Goal: Information Seeking & Learning: Learn about a topic

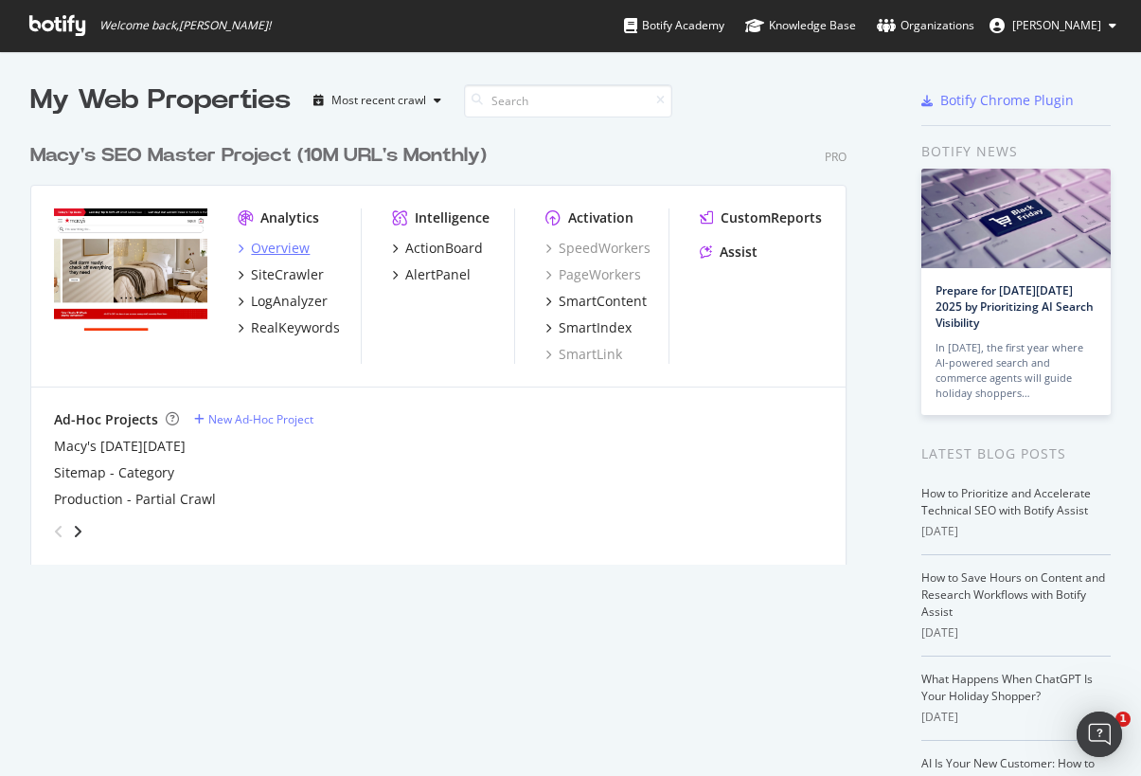
click at [280, 241] on div "Overview" at bounding box center [280, 248] width 59 height 19
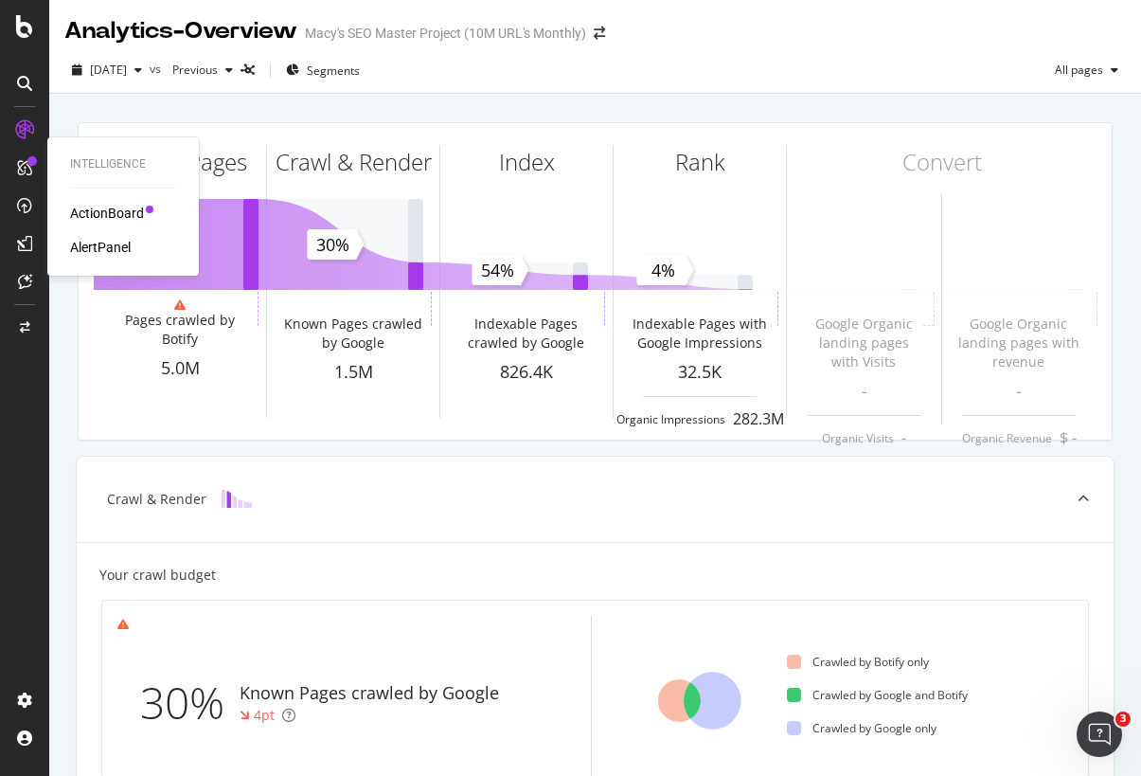
click at [105, 245] on div "AlertPanel" at bounding box center [100, 247] width 61 height 19
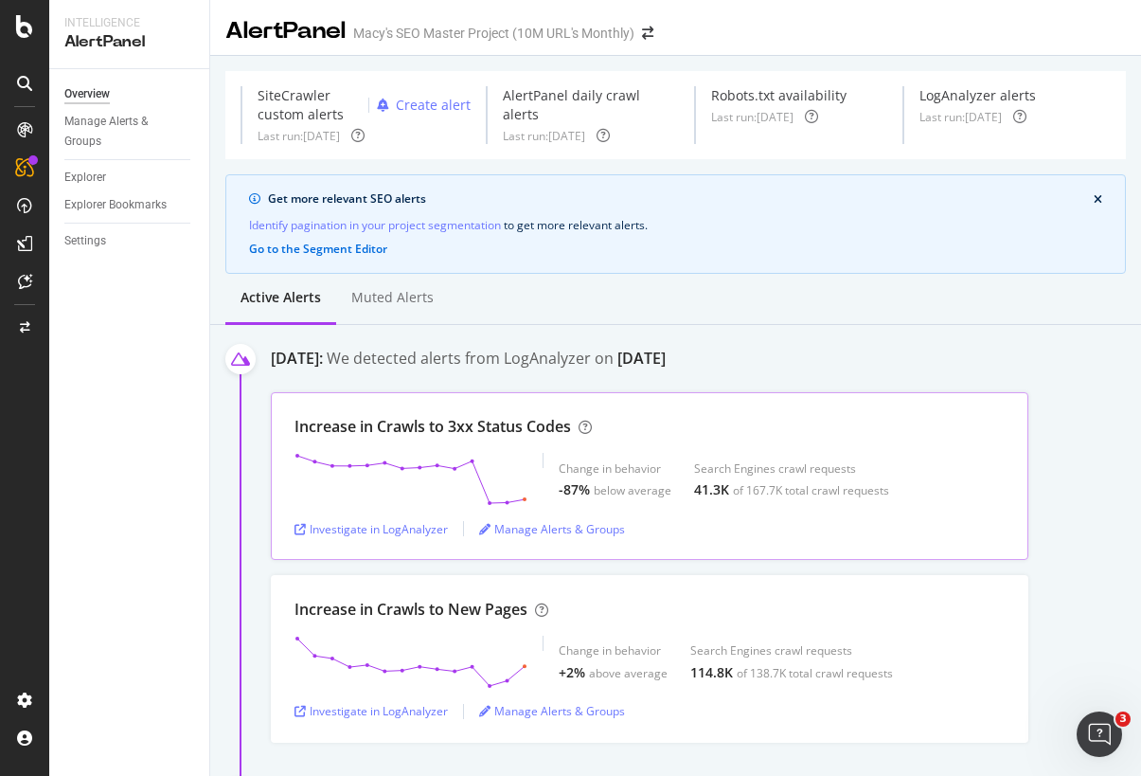
scroll to position [15, 0]
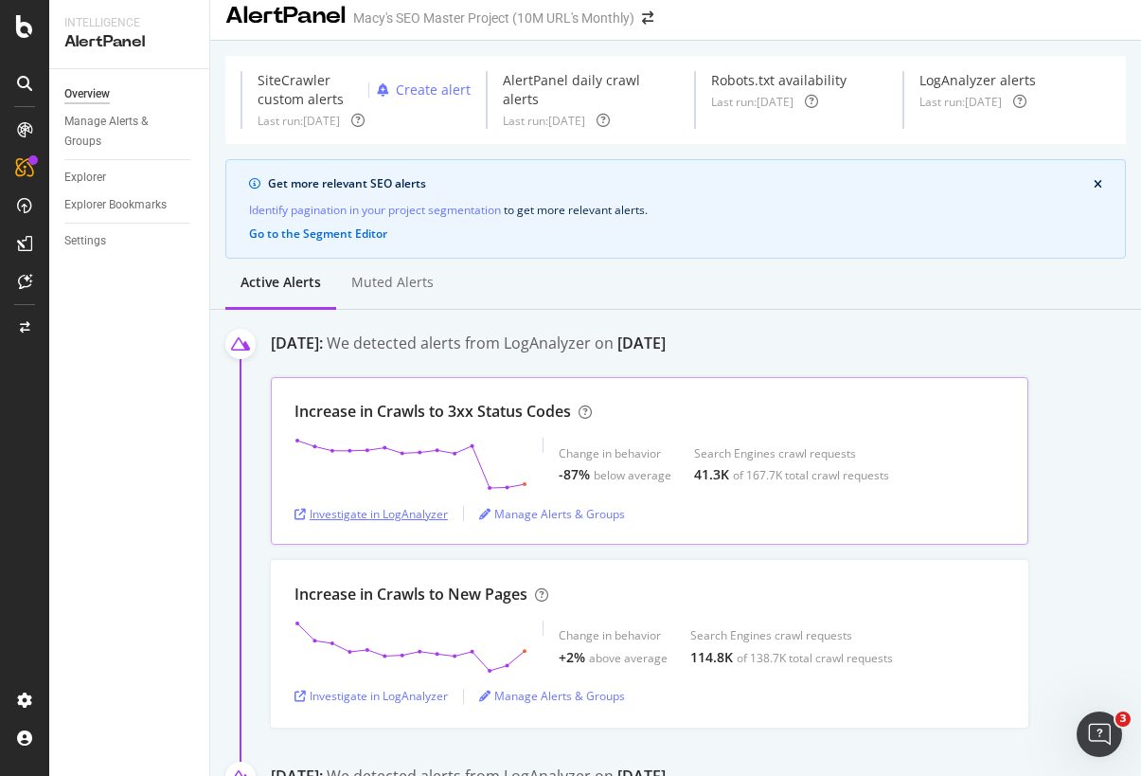
click at [382, 506] on div "Investigate in LogAnalyzer" at bounding box center [371, 514] width 153 height 16
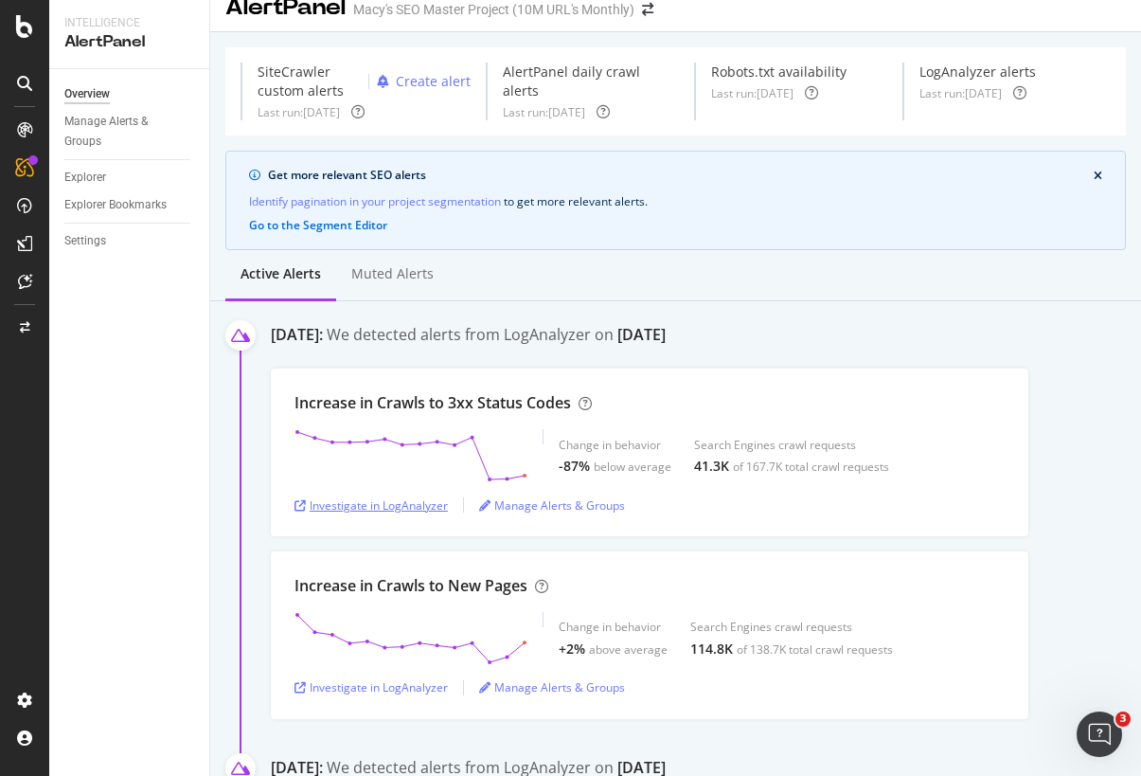
scroll to position [0, 0]
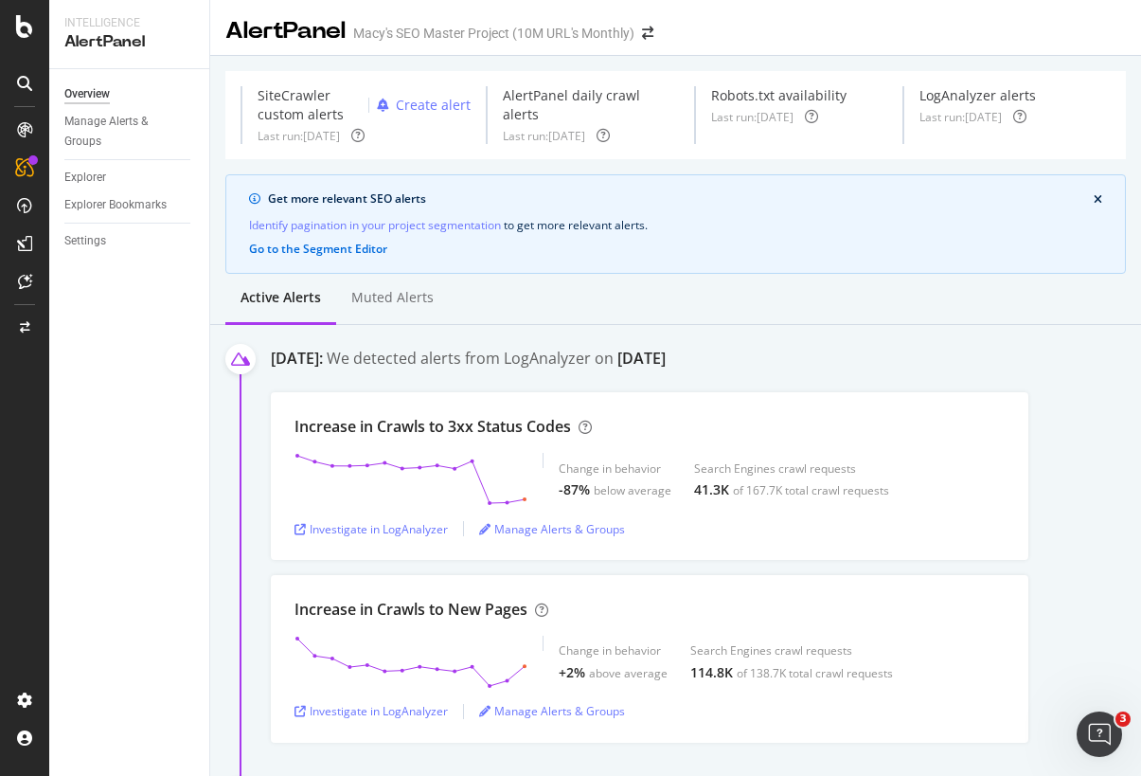
click at [666, 351] on div "[DATE]" at bounding box center [641, 359] width 48 height 22
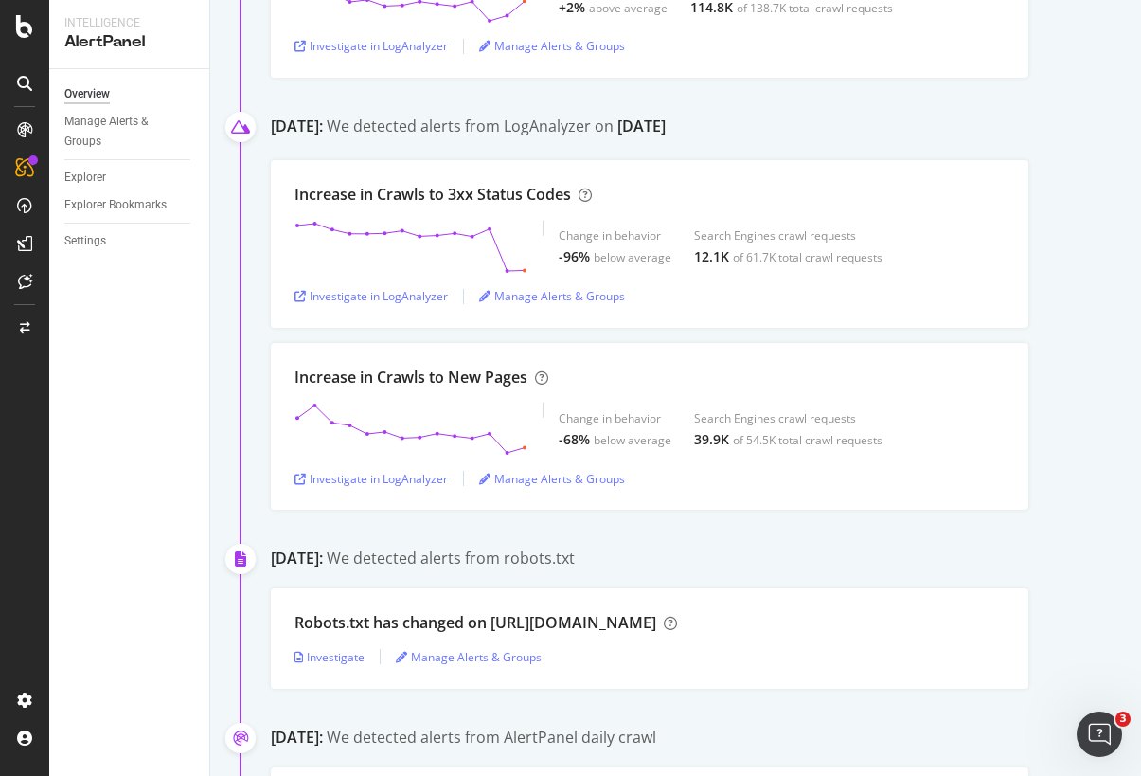
scroll to position [652, 0]
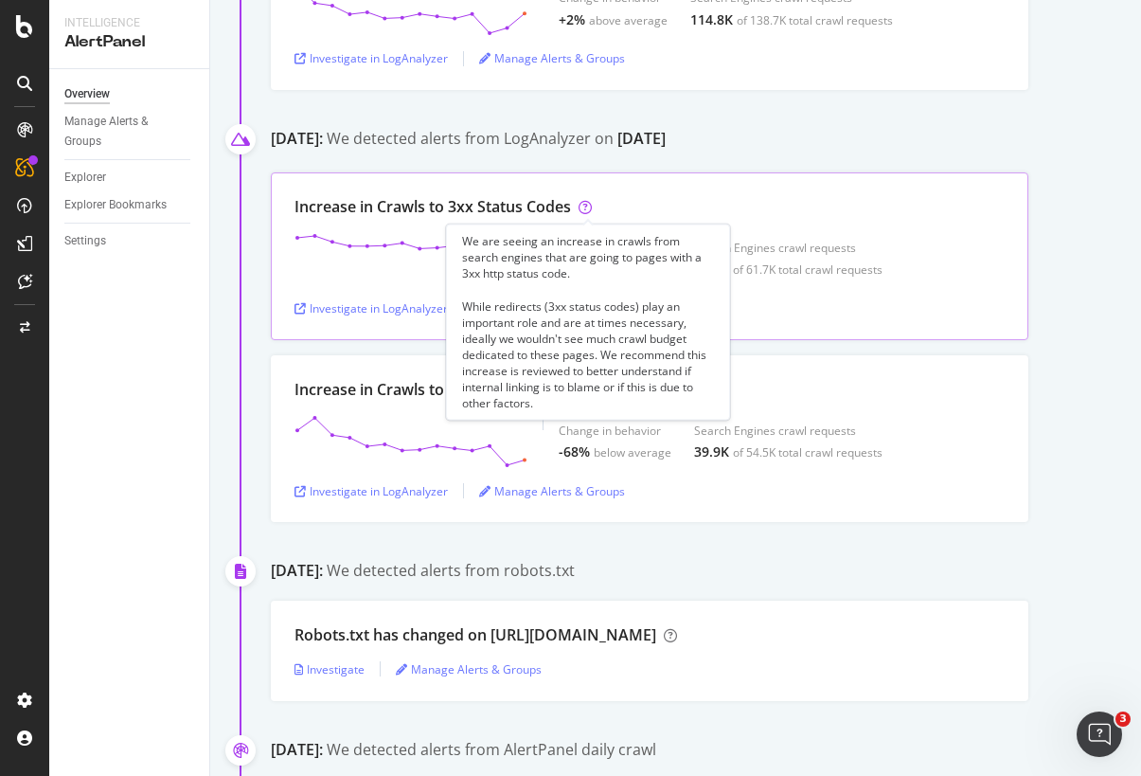
click at [586, 206] on icon at bounding box center [585, 207] width 13 height 13
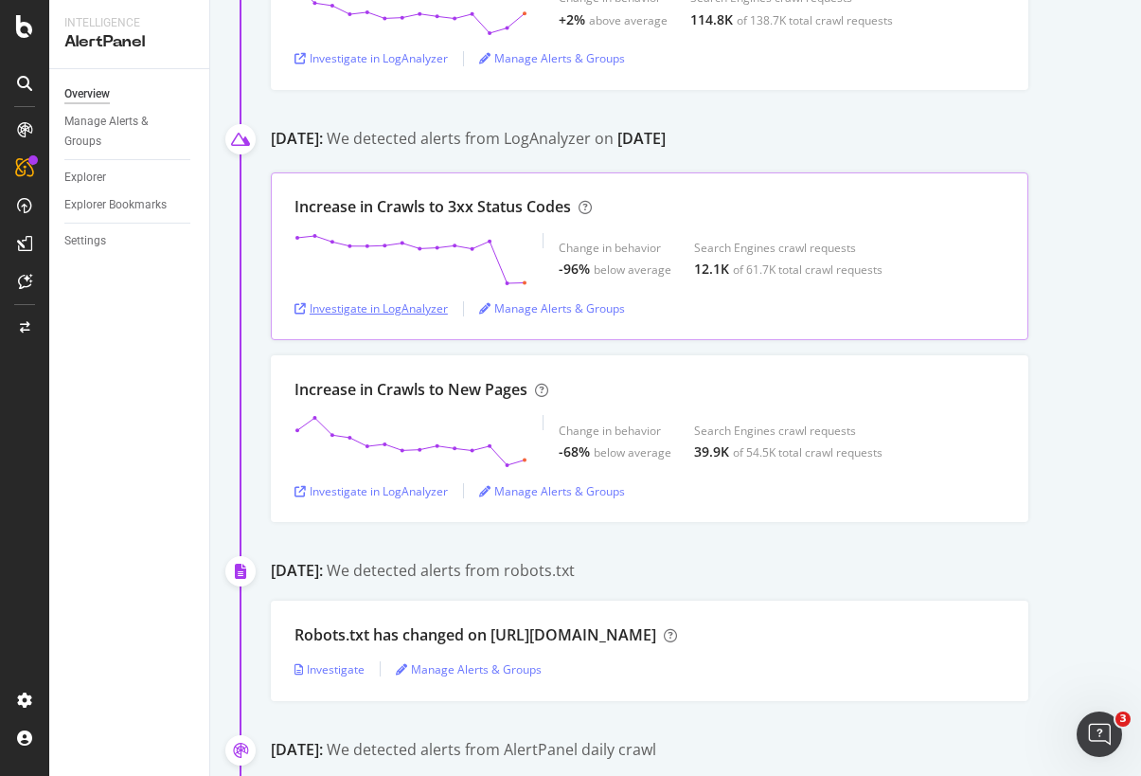
click at [387, 316] on div "Investigate in LogAnalyzer" at bounding box center [371, 309] width 153 height 28
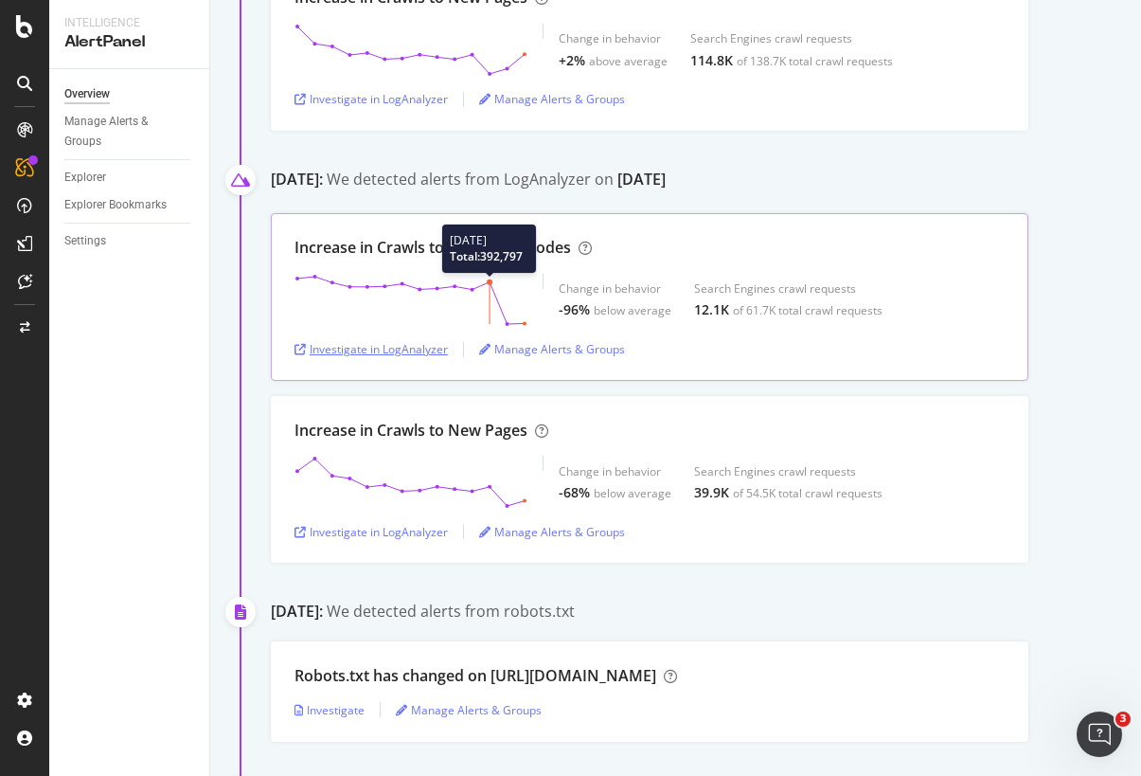
scroll to position [612, 0]
click at [382, 352] on div "Investigate in LogAnalyzer" at bounding box center [371, 349] width 153 height 16
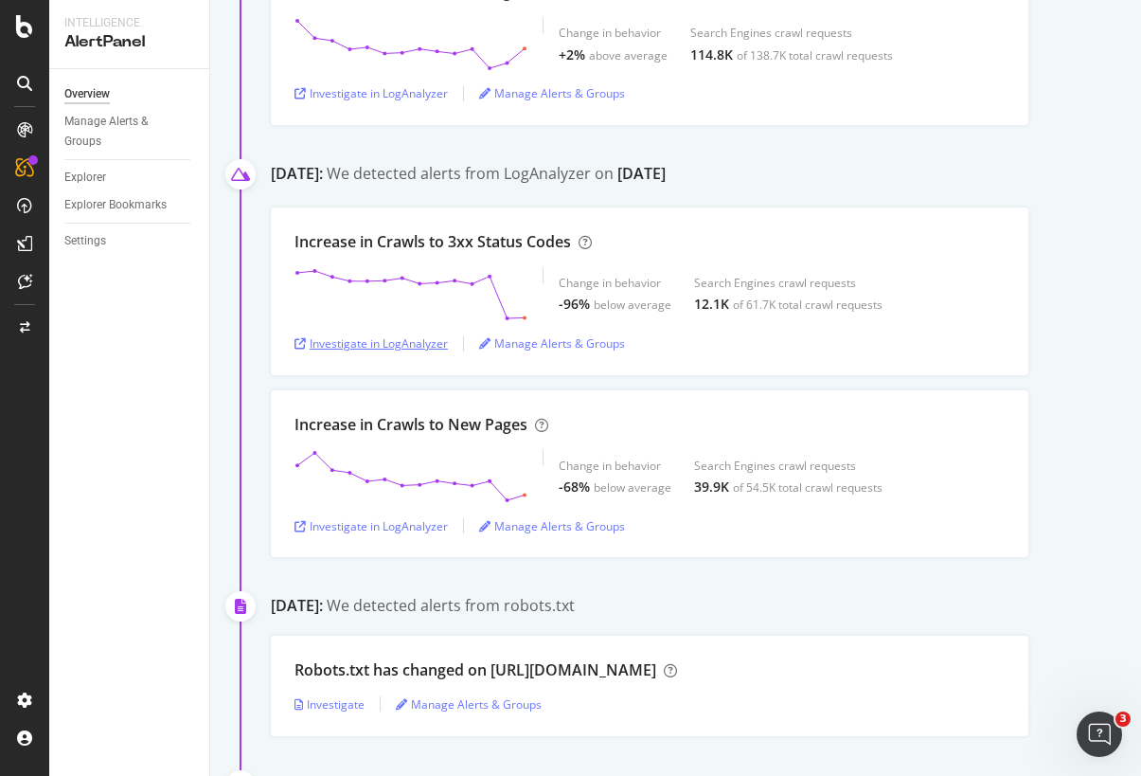
scroll to position [0, 0]
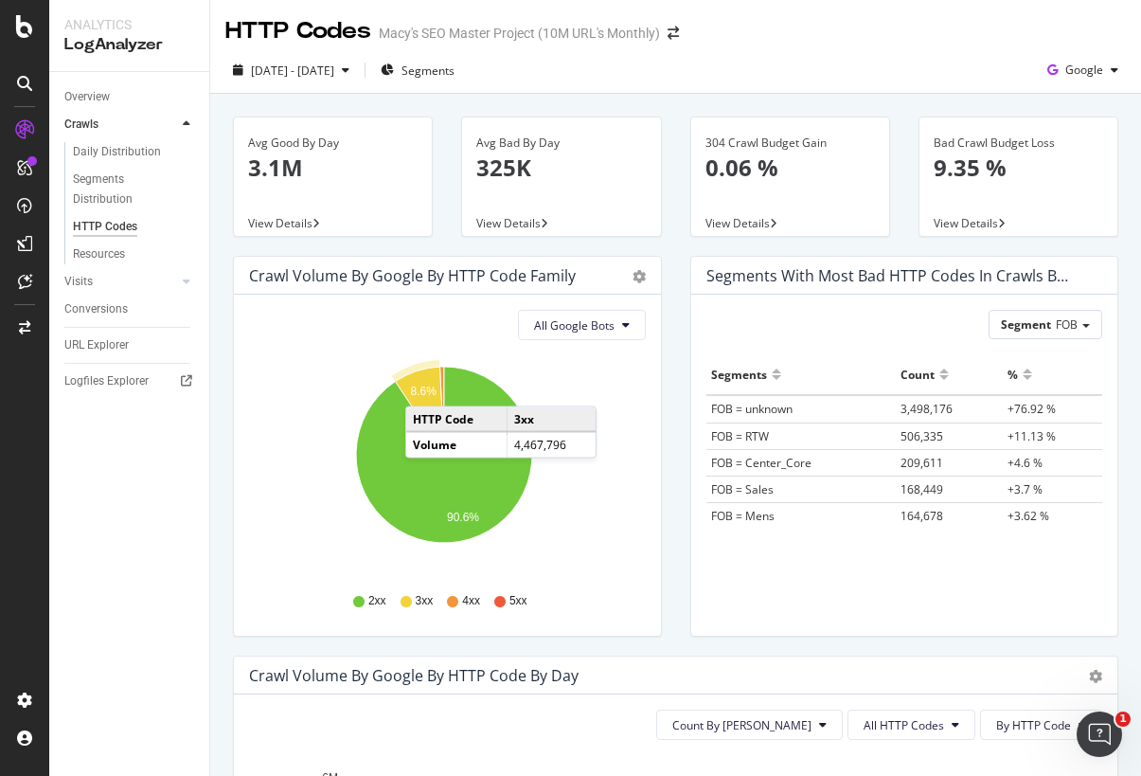
click at [424, 387] on text "8.6%" at bounding box center [423, 391] width 27 height 13
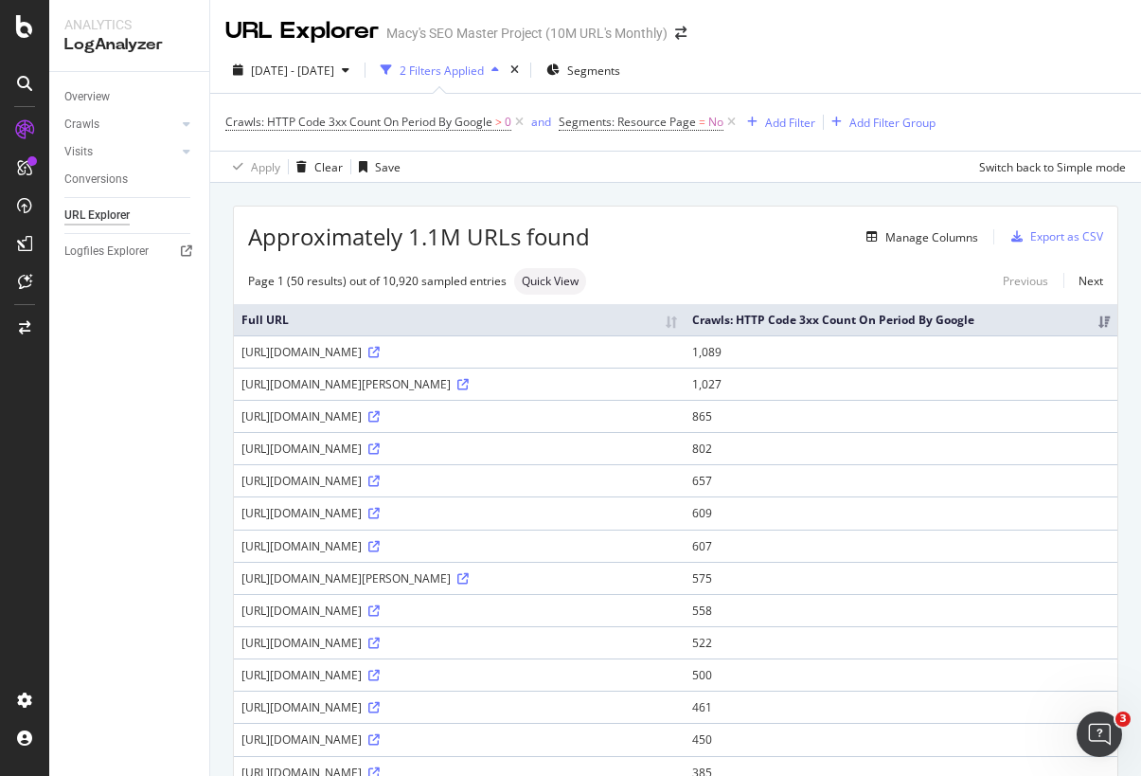
click at [317, 51] on div "[DATE] - [DATE] 2 Filters Applied Segments Crawls: HTTP Code 3xx Count On Perio…" at bounding box center [675, 114] width 931 height 135
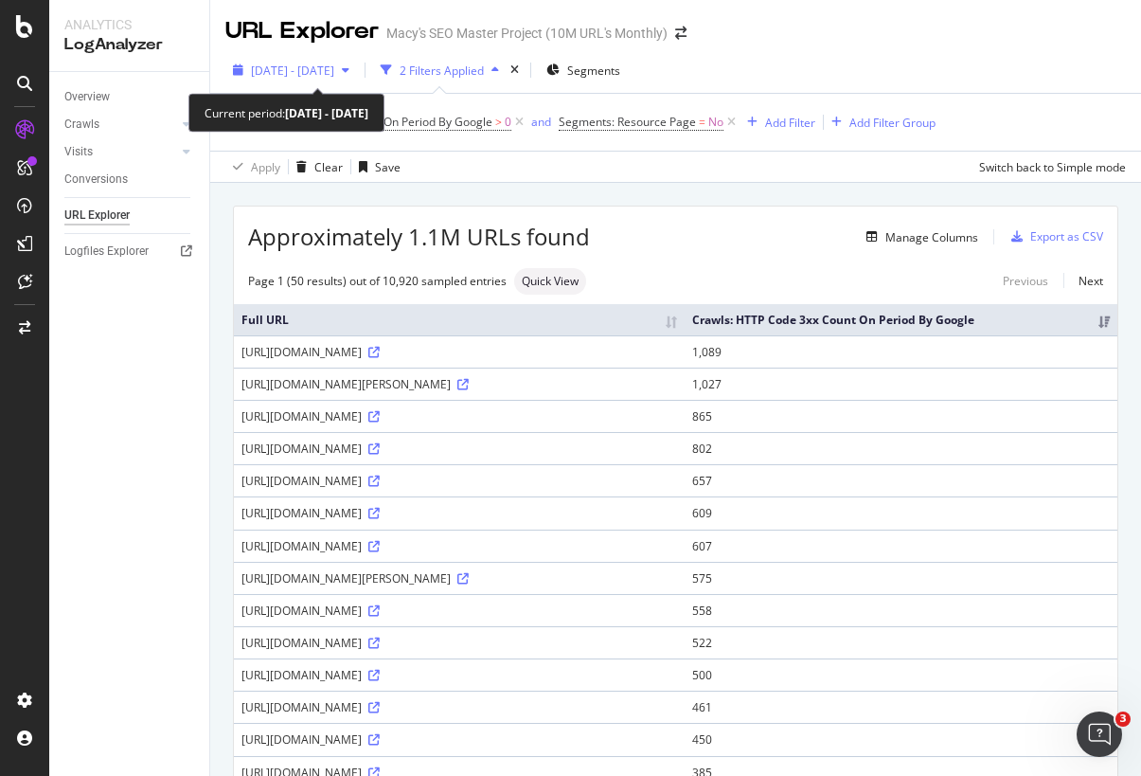
click at [322, 70] on span "[DATE] - [DATE]" at bounding box center [292, 71] width 83 height 16
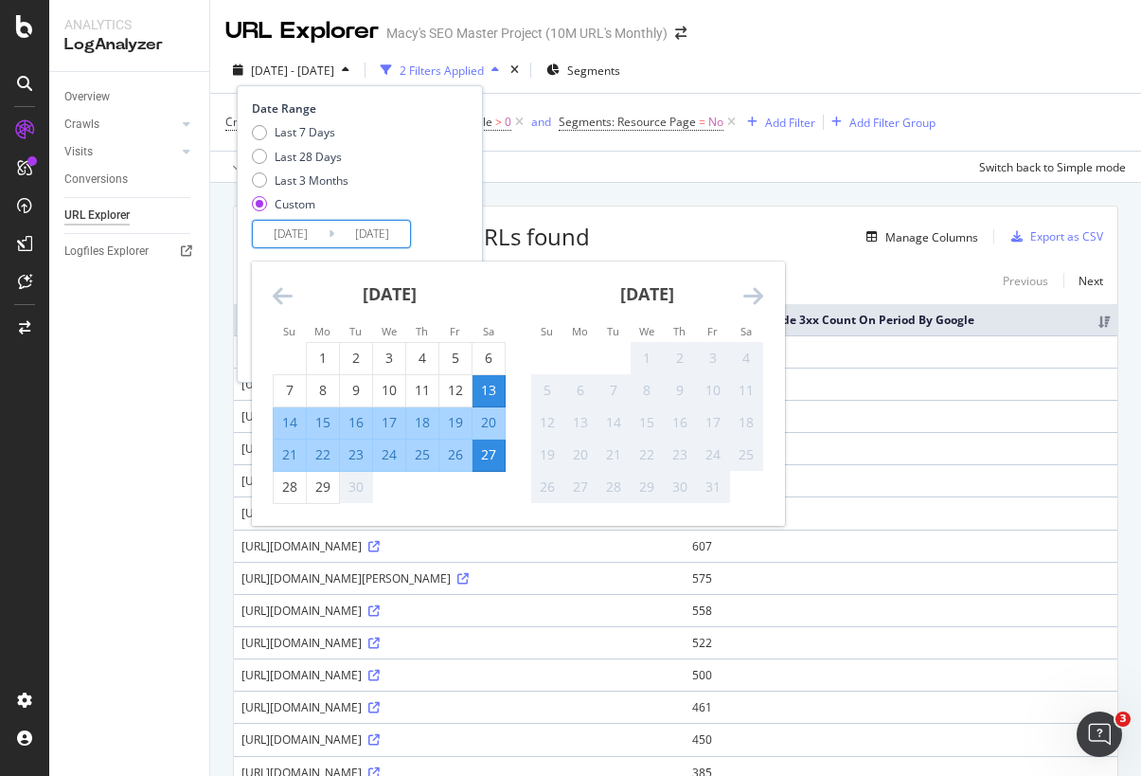
click at [318, 235] on input "[DATE]" at bounding box center [291, 234] width 76 height 27
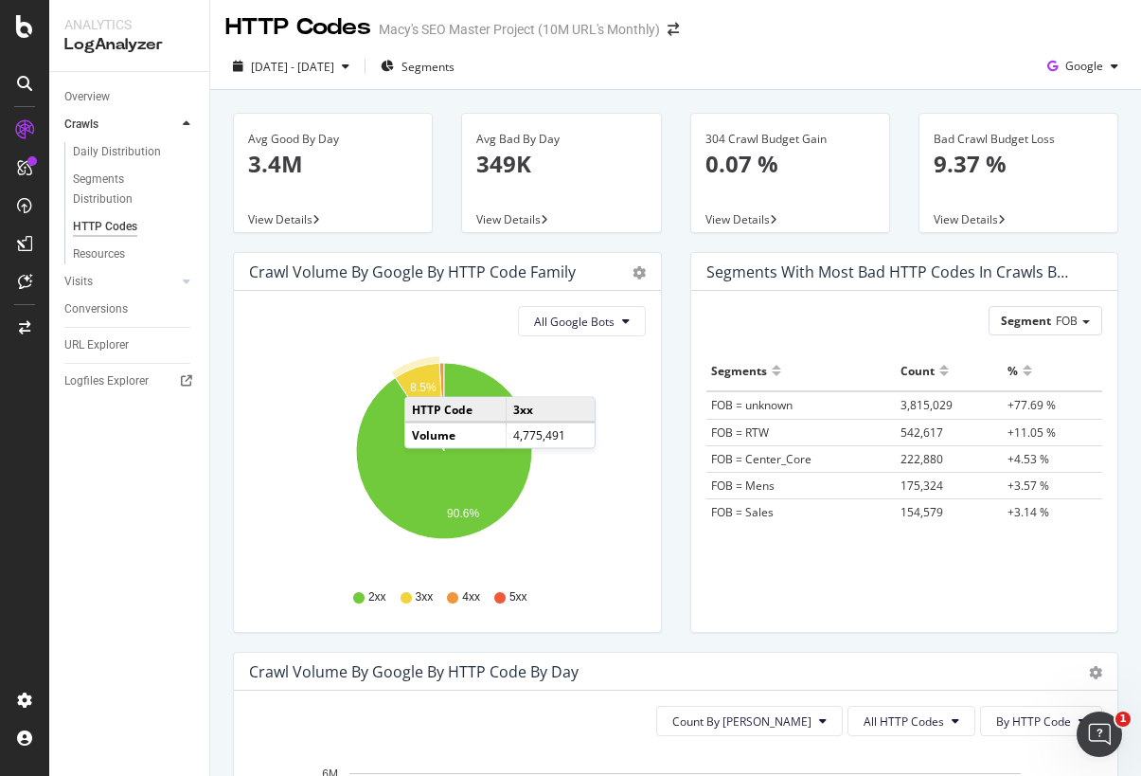
click at [423, 378] on icon "A chart." at bounding box center [419, 407] width 49 height 88
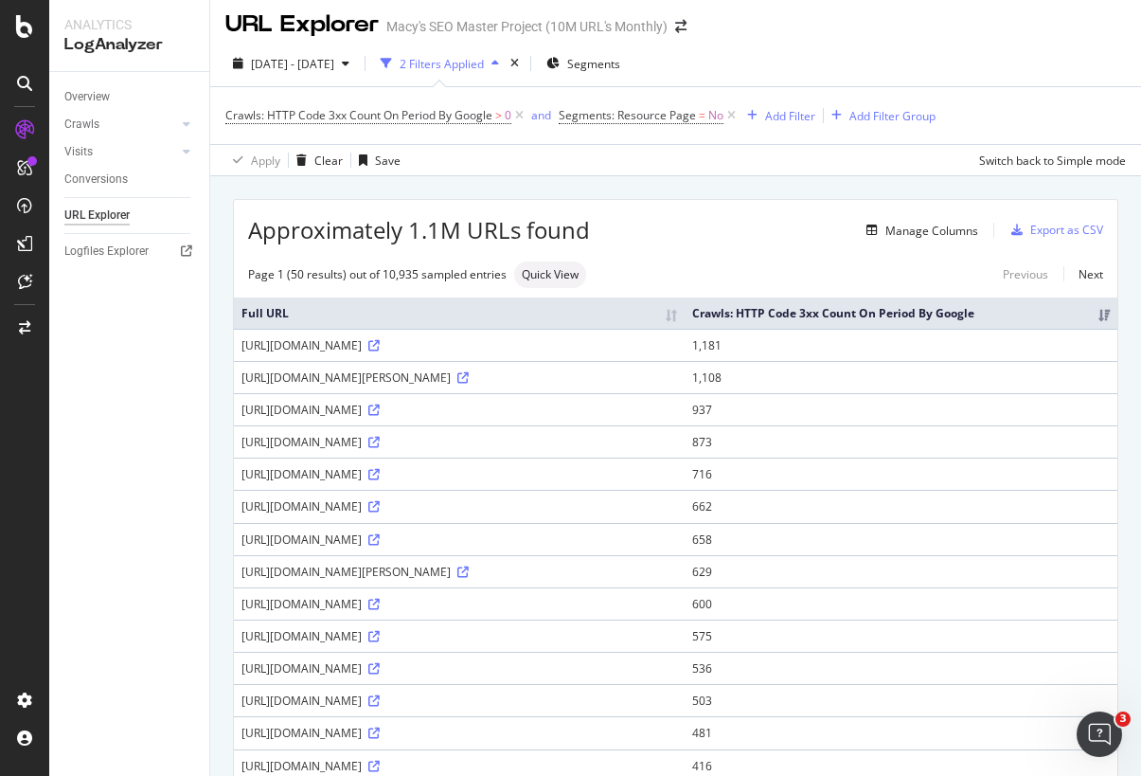
scroll to position [8, 0]
click at [677, 352] on div "https://www.macys.com/shop/product/ienjoy-home-double-brushed-solid-duvet-cover…" at bounding box center [459, 344] width 436 height 16
drag, startPoint x: 850, startPoint y: 361, endPoint x: 238, endPoint y: 352, distance: 612.8
click at [238, 352] on td "https://www.macys.com/shop/product/ienjoy-home-double-brushed-solid-duvet-cover…" at bounding box center [459, 344] width 451 height 32
copy div "https://www.macys.com/shop/product/ienjoy-home-double-brushed-solid-duvet-cover…"
